Goal: Check status: Check status

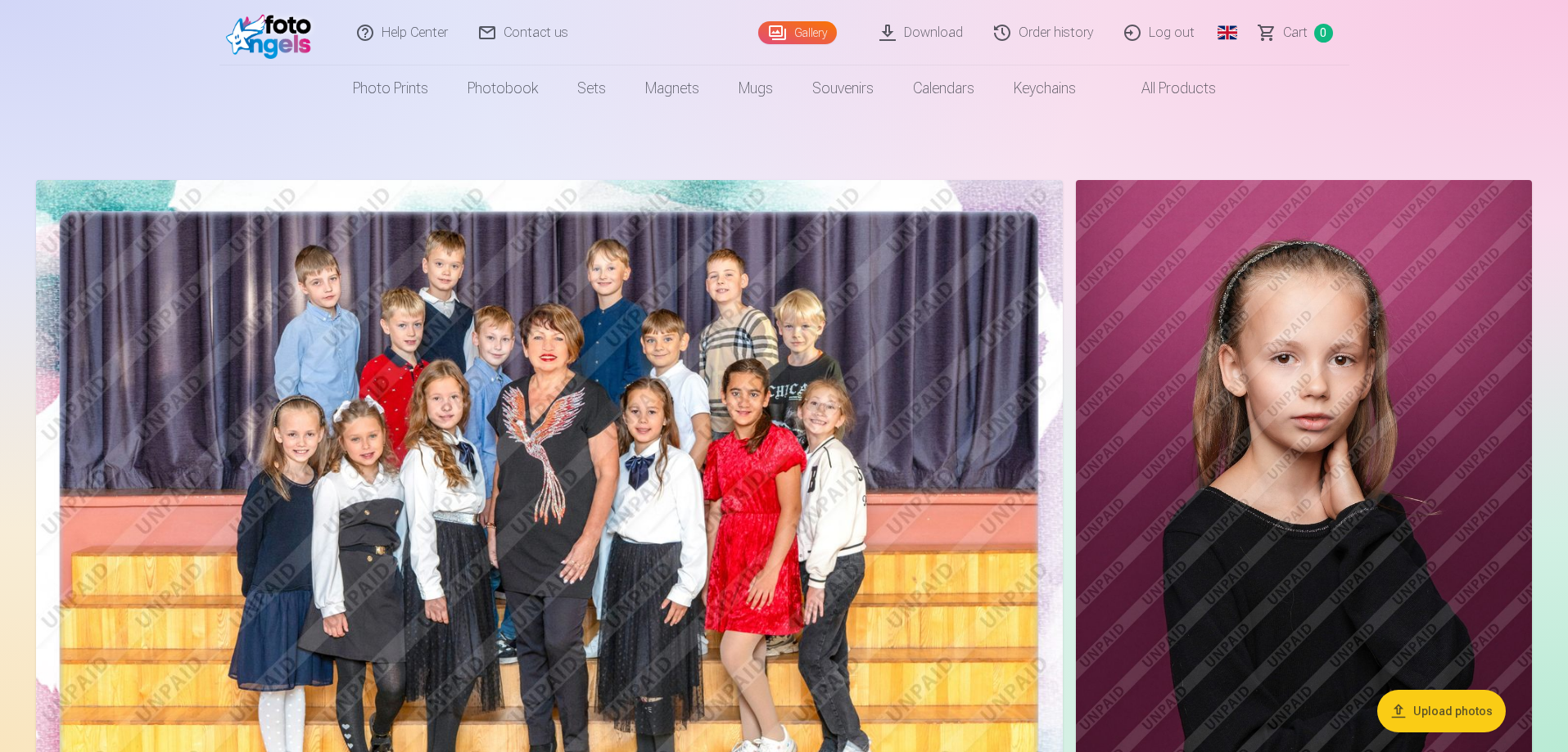
click at [1056, 29] on link "Order history" at bounding box center [1044, 33] width 130 height 66
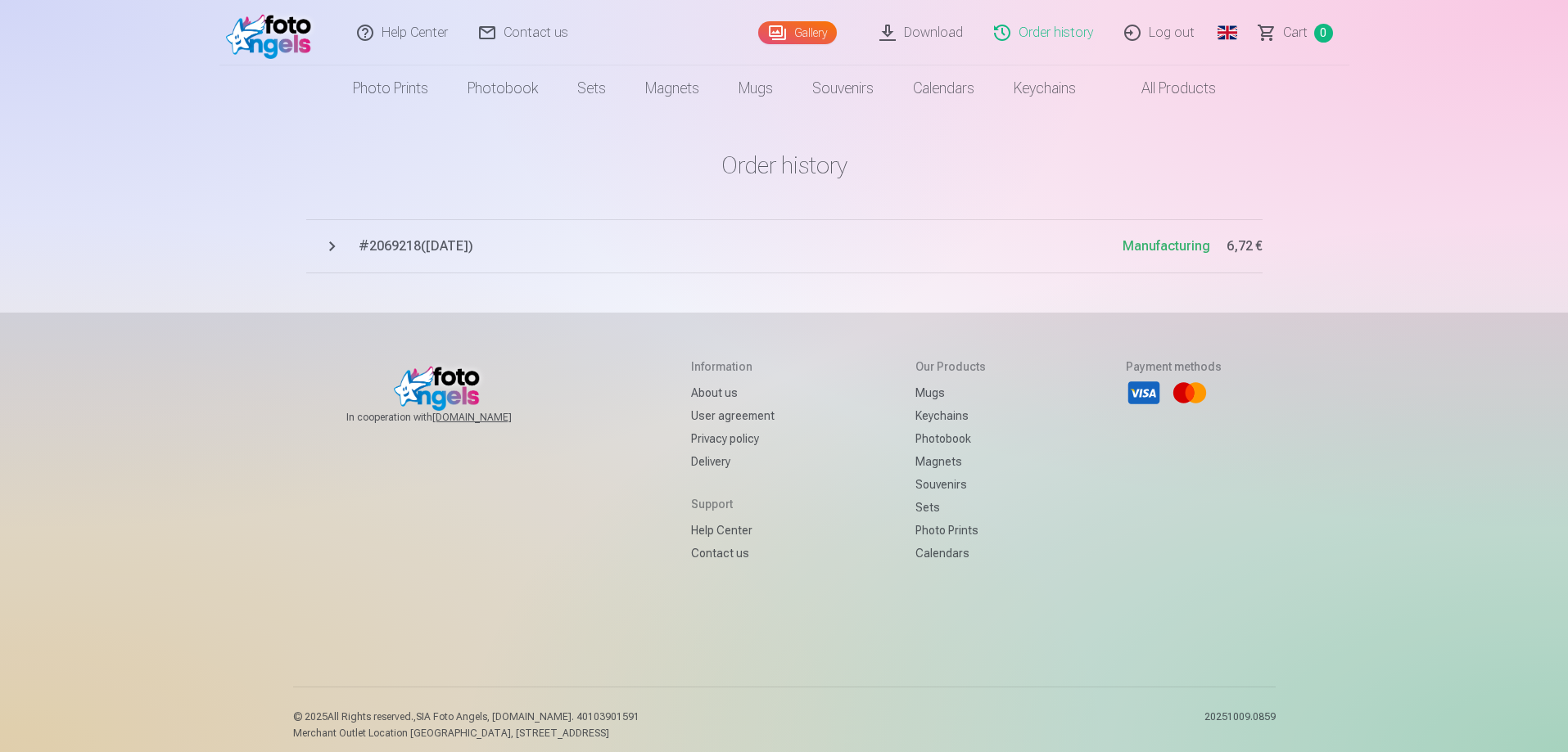
click at [475, 250] on span "# 2069218 ( [DATE] )" at bounding box center [741, 247] width 764 height 20
